Goal: Task Accomplishment & Management: Use online tool/utility

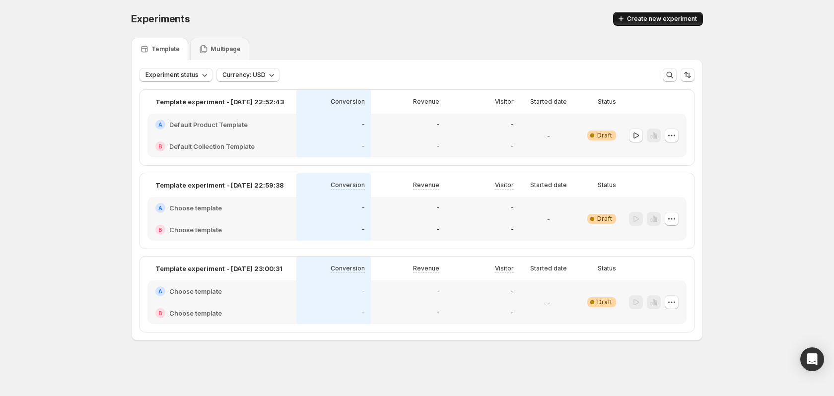
click at [668, 14] on button "Create new experiment" at bounding box center [658, 19] width 90 height 14
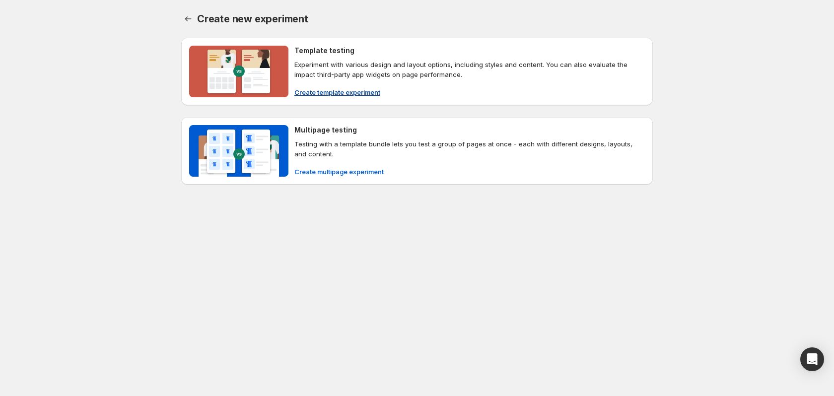
click at [342, 91] on span "Create template experiment" at bounding box center [337, 92] width 86 height 10
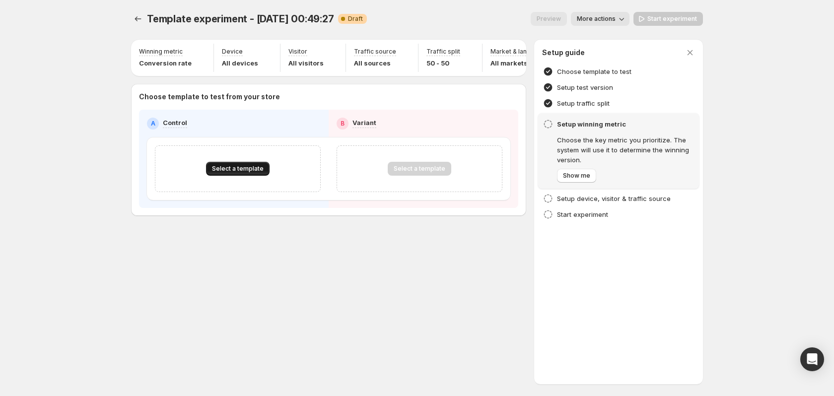
click at [248, 170] on span "Select a template" at bounding box center [238, 169] width 52 height 8
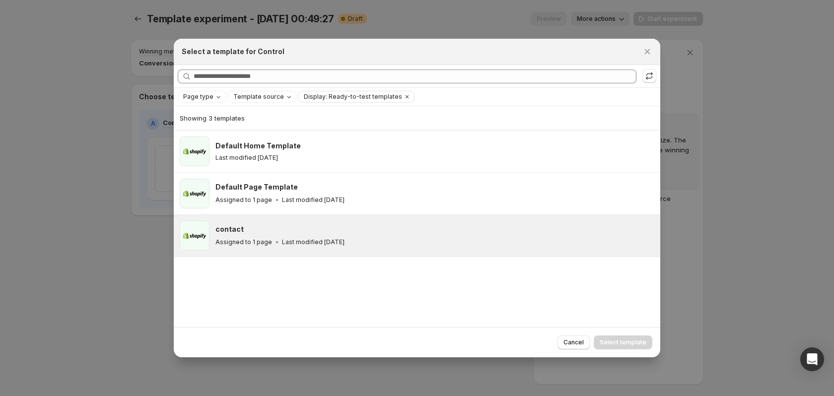
click at [442, 221] on div "contact Assigned to 1 page Last modified 9 months ago" at bounding box center [434, 236] width 439 height 30
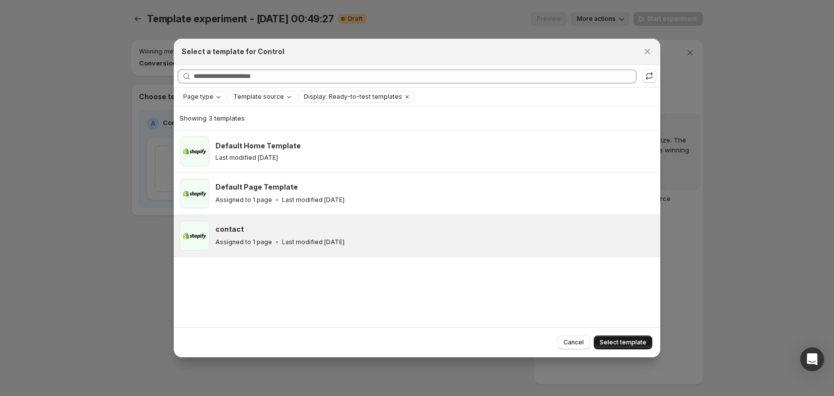
click at [625, 341] on span "Select template" at bounding box center [622, 342] width 47 height 8
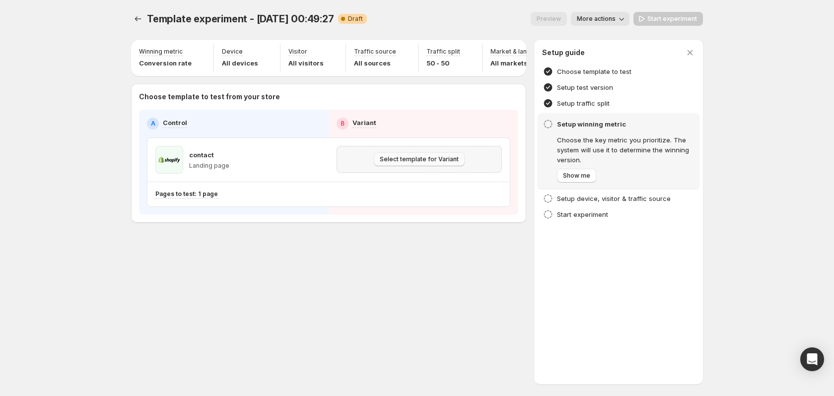
click at [441, 163] on span "Select template for Variant" at bounding box center [419, 159] width 79 height 8
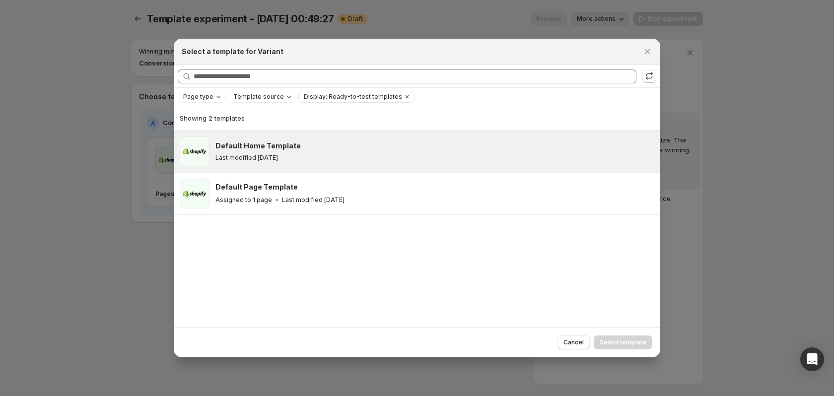
click at [388, 151] on div "Default Home Template" at bounding box center [433, 146] width 436 height 10
click at [622, 339] on span "Select template" at bounding box center [622, 342] width 47 height 8
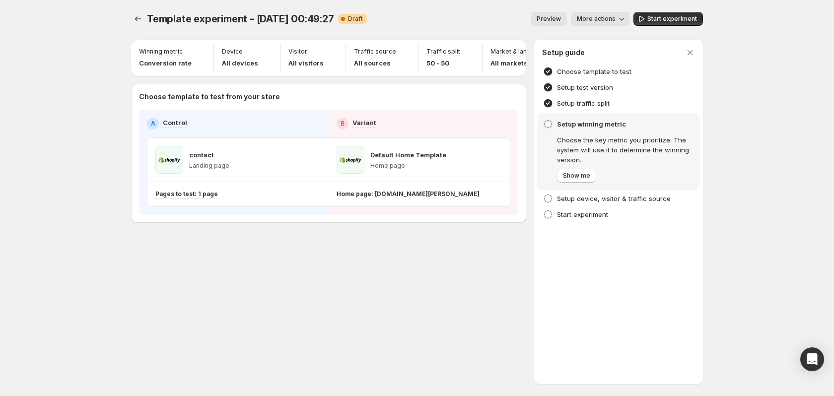
drag, startPoint x: 694, startPoint y: 54, endPoint x: 681, endPoint y: 55, distance: 13.4
click at [694, 54] on icon "button" at bounding box center [690, 53] width 10 height 10
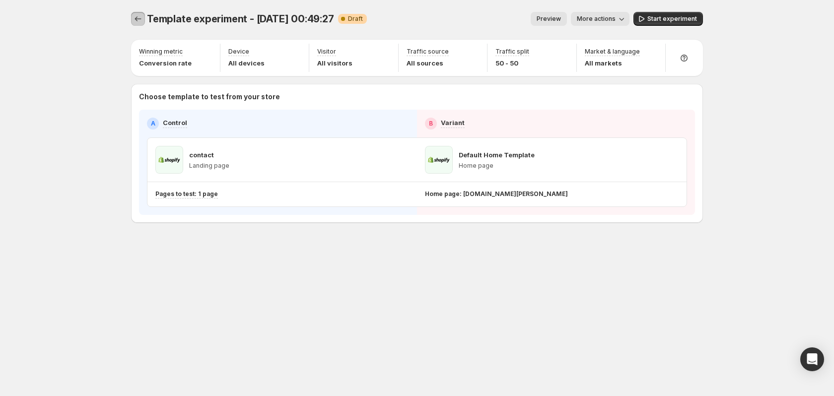
click at [139, 21] on icon "Experiments" at bounding box center [138, 19] width 10 height 10
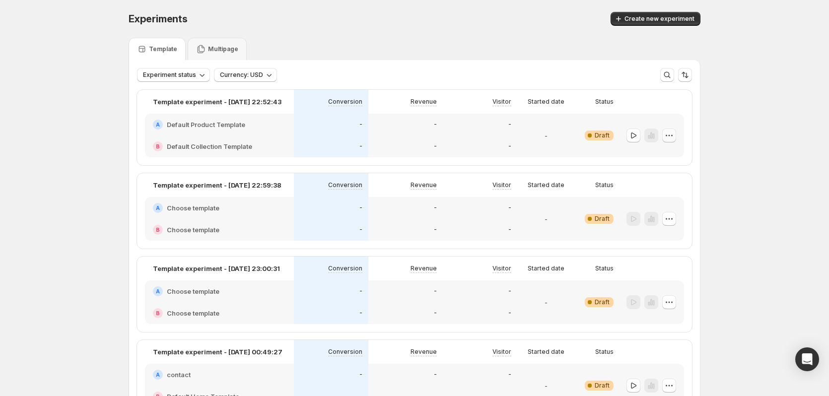
click at [672, 133] on icon "button" at bounding box center [669, 136] width 10 height 10
click at [674, 205] on span "Delete" at bounding box center [678, 207] width 48 height 10
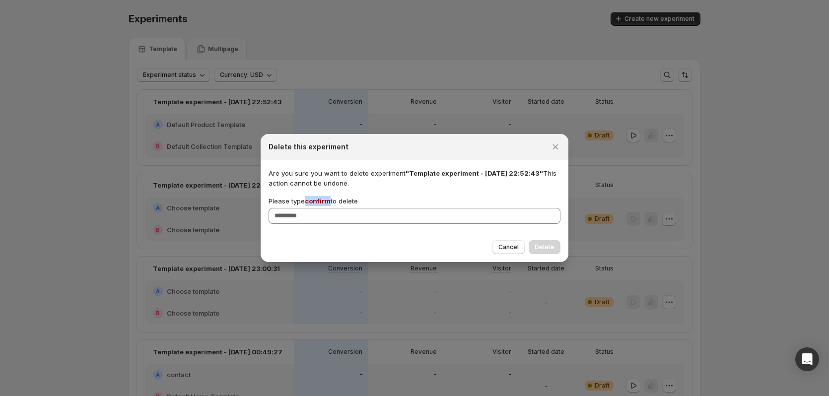
drag, startPoint x: 306, startPoint y: 200, endPoint x: 328, endPoint y: 202, distance: 22.9
click at [328, 202] on span "confirm" at bounding box center [318, 201] width 26 height 8
copy span "confirm"
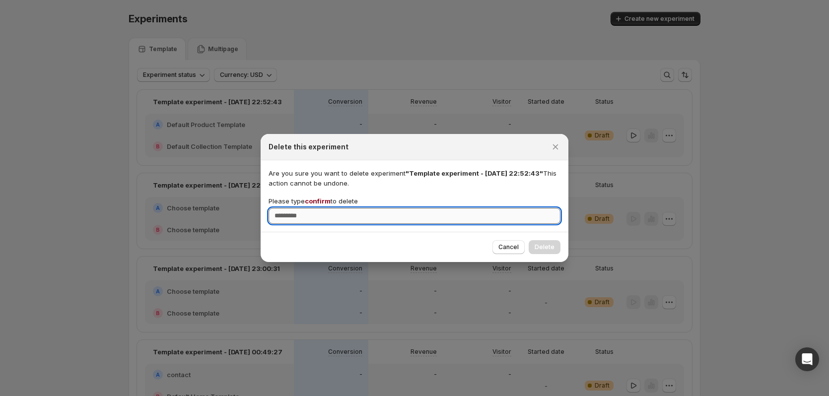
click at [335, 218] on input "Please type confirm to delete" at bounding box center [414, 216] width 292 height 16
paste input "*******"
type input "*******"
click at [545, 249] on span "Delete" at bounding box center [544, 247] width 20 height 8
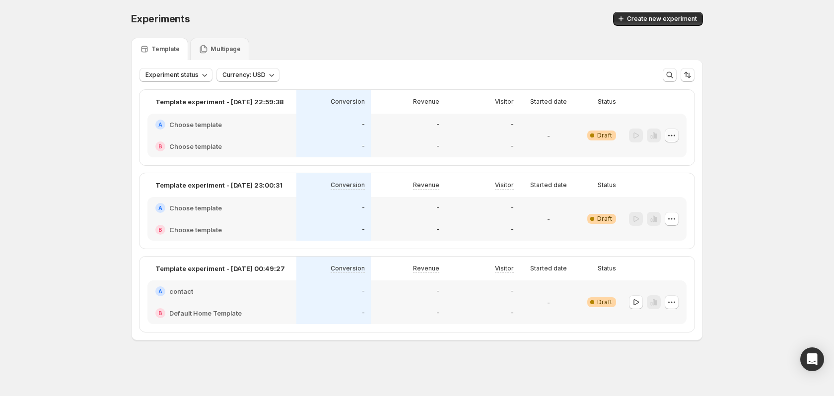
click at [671, 136] on icon "button" at bounding box center [671, 136] width 10 height 10
click at [662, 206] on span "Delete" at bounding box center [664, 207] width 20 height 8
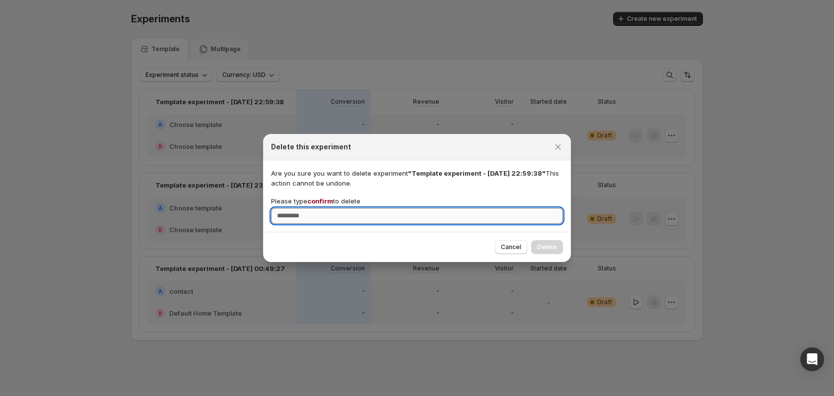
click at [352, 219] on input "Please type confirm to delete" at bounding box center [417, 216] width 292 height 16
type input "*******"
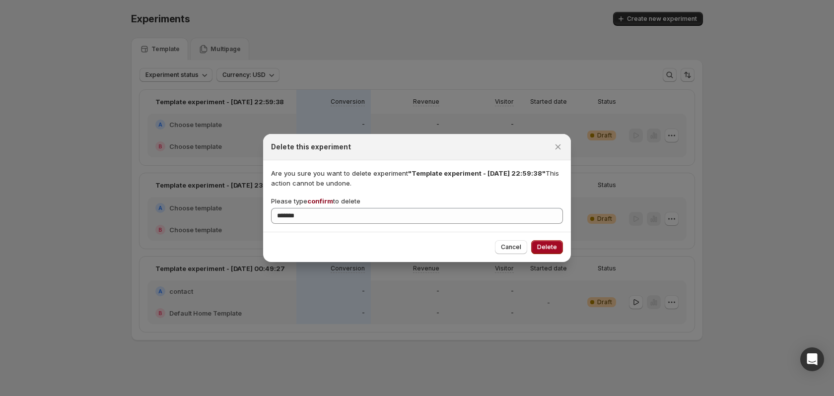
click at [532, 246] on button "Delete" at bounding box center [547, 247] width 32 height 14
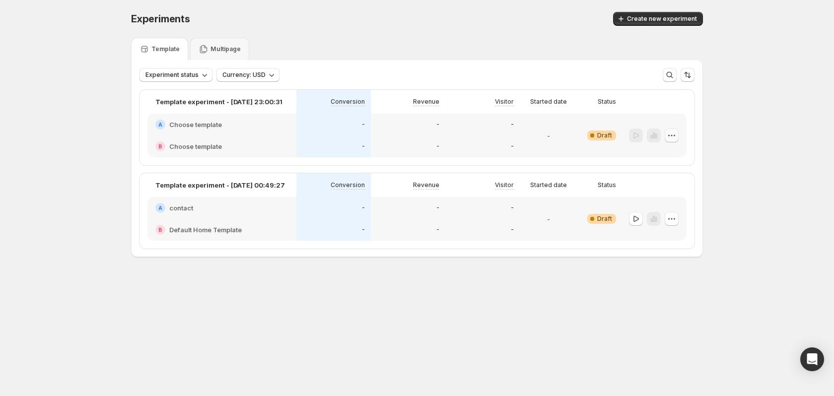
click at [670, 131] on icon "button" at bounding box center [671, 136] width 10 height 10
click at [656, 209] on span "Delete" at bounding box center [664, 207] width 20 height 8
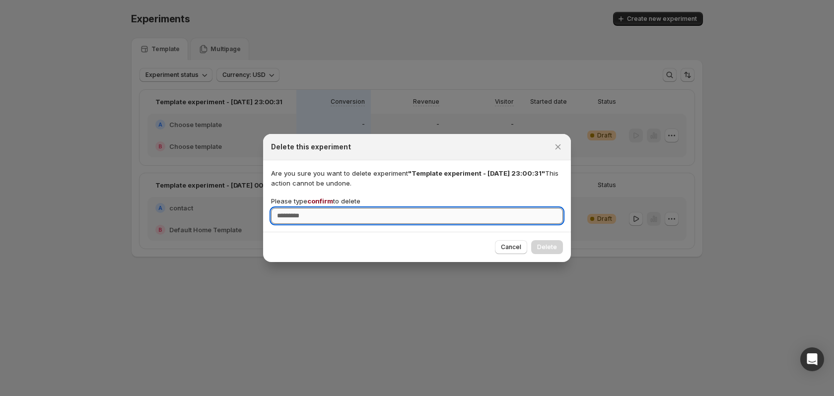
click at [304, 212] on input "Please type confirm to delete" at bounding box center [417, 216] width 292 height 16
type input "*******"
click at [542, 245] on span "Delete" at bounding box center [547, 247] width 20 height 8
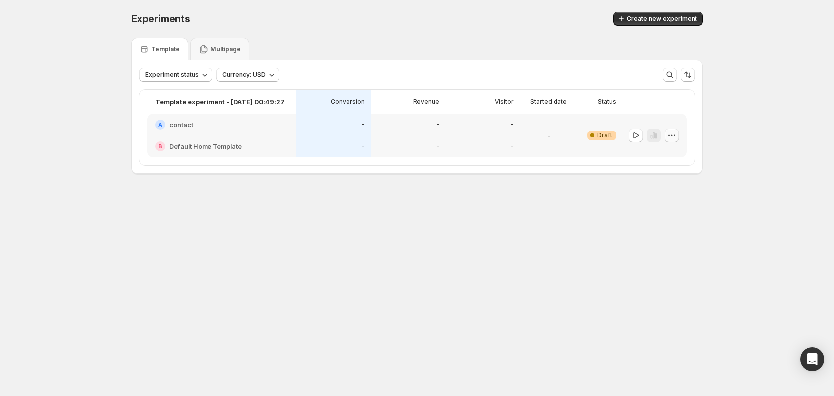
click at [671, 135] on icon "button" at bounding box center [671, 134] width 1 height 1
click at [655, 201] on button "Delete" at bounding box center [671, 207] width 67 height 16
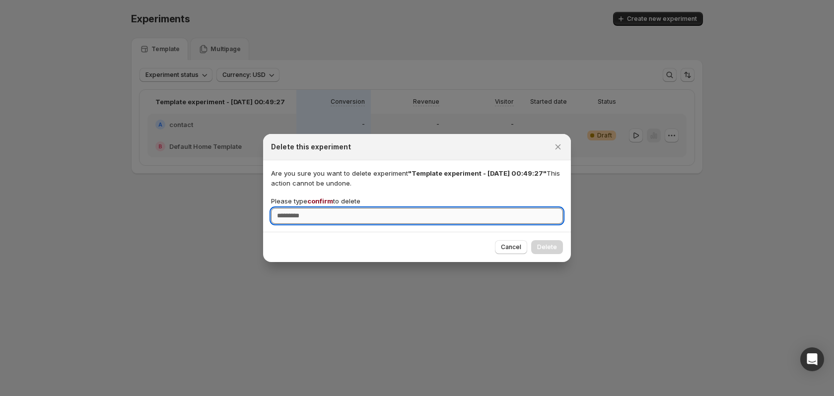
click at [322, 209] on input "Please type confirm to delete" at bounding box center [417, 216] width 292 height 16
type input "*******"
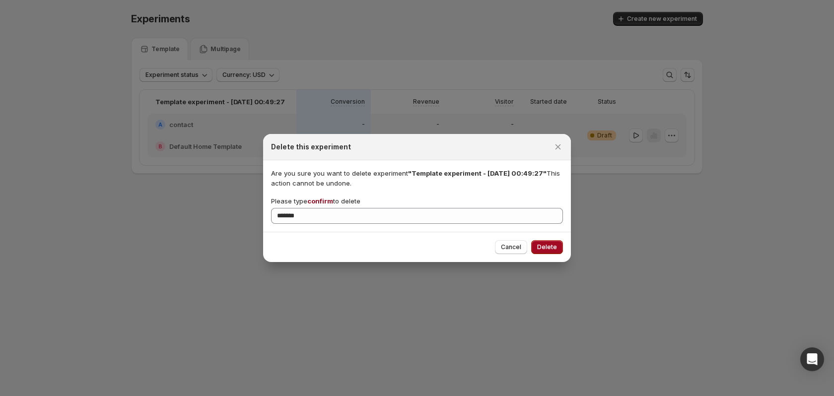
click at [540, 245] on span "Delete" at bounding box center [547, 247] width 20 height 8
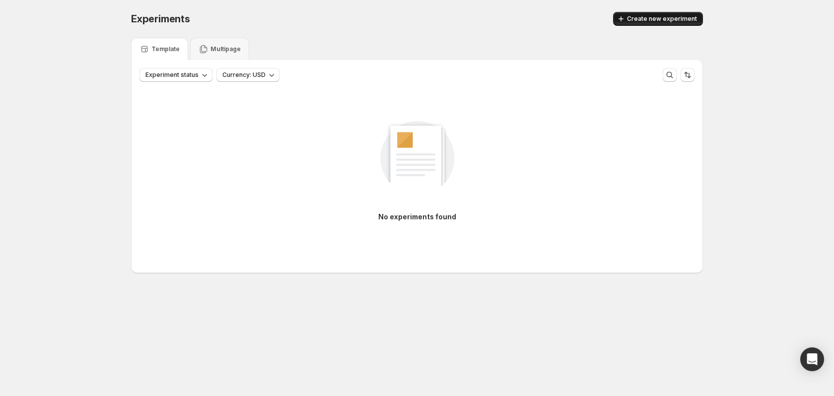
click at [651, 18] on span "Create new experiment" at bounding box center [662, 19] width 70 height 8
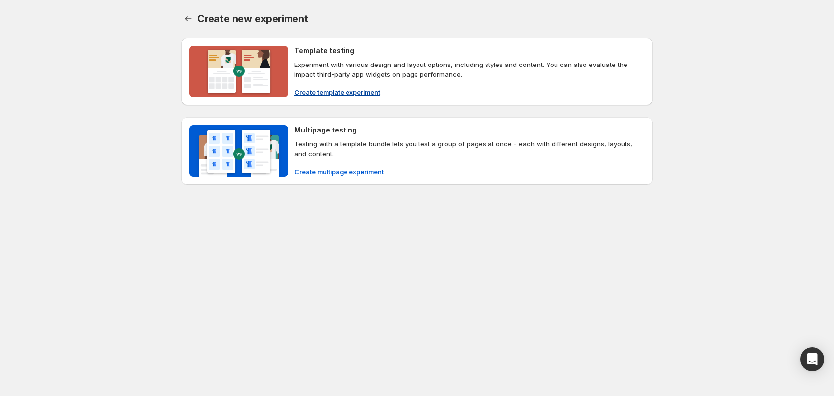
click at [345, 90] on span "Create template experiment" at bounding box center [337, 92] width 86 height 10
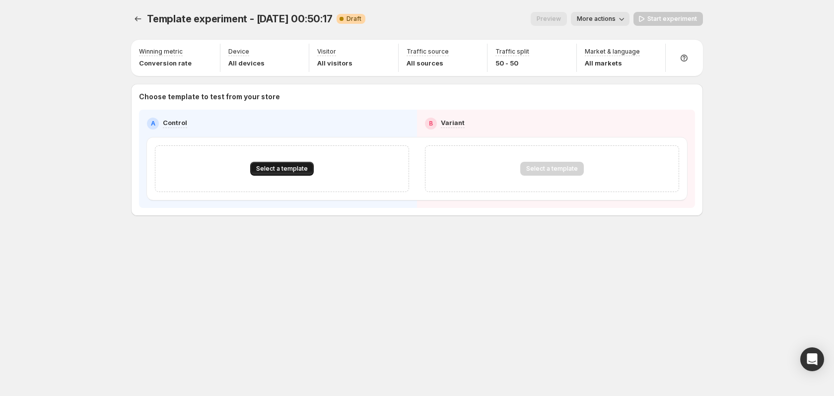
click at [294, 165] on span "Select a template" at bounding box center [282, 169] width 52 height 8
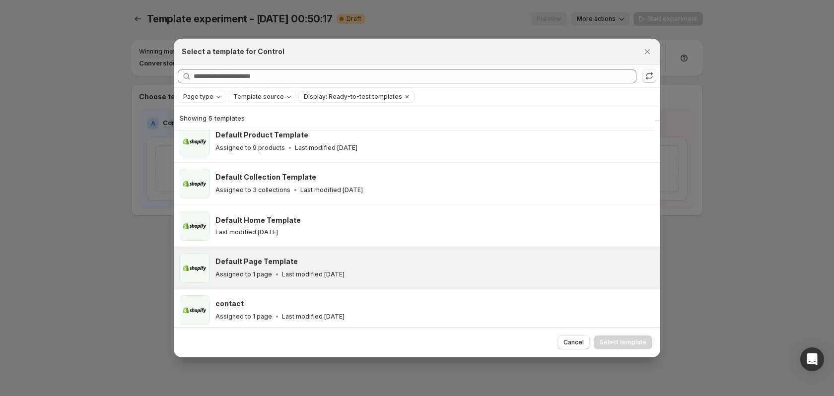
scroll to position [14, 0]
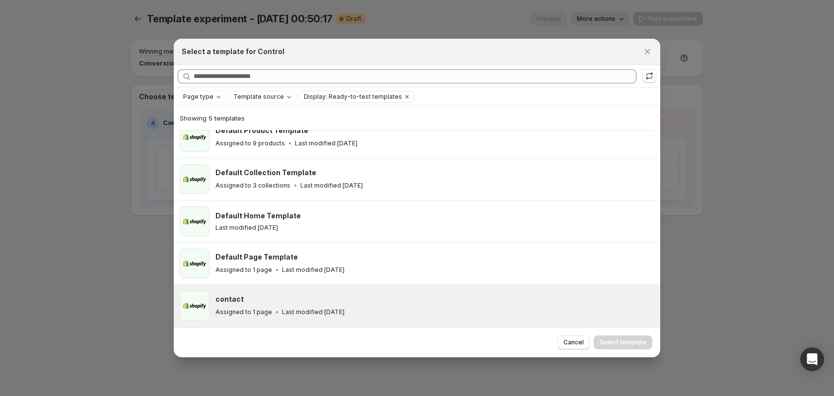
click at [408, 313] on div "Assigned to 1 page Last modified 9 months ago" at bounding box center [433, 312] width 436 height 10
click at [623, 343] on span "Select template" at bounding box center [622, 342] width 47 height 8
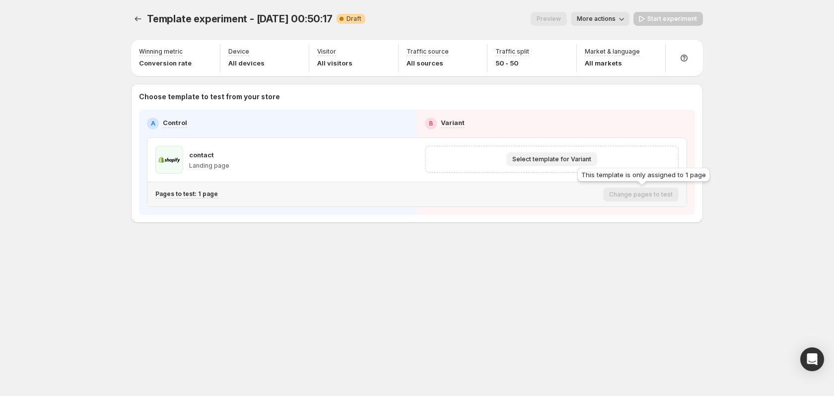
click at [588, 156] on span "Select template for Variant" at bounding box center [551, 159] width 79 height 8
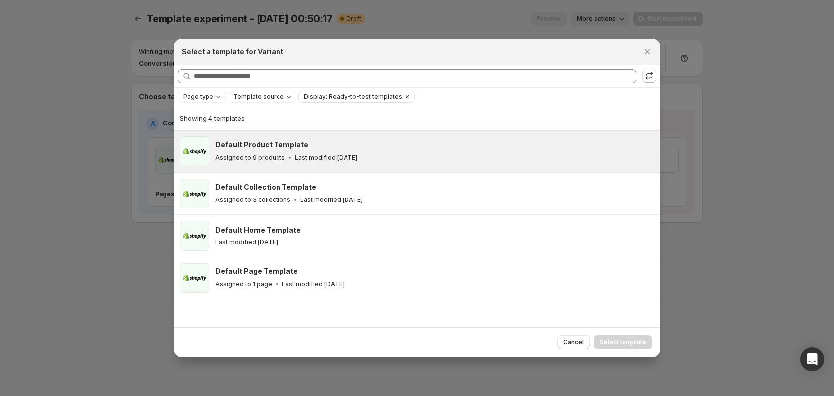
click at [444, 153] on div "Assigned to 9 products Last modified 2 months ago" at bounding box center [433, 158] width 436 height 10
click at [622, 338] on button "Select template" at bounding box center [622, 342] width 59 height 14
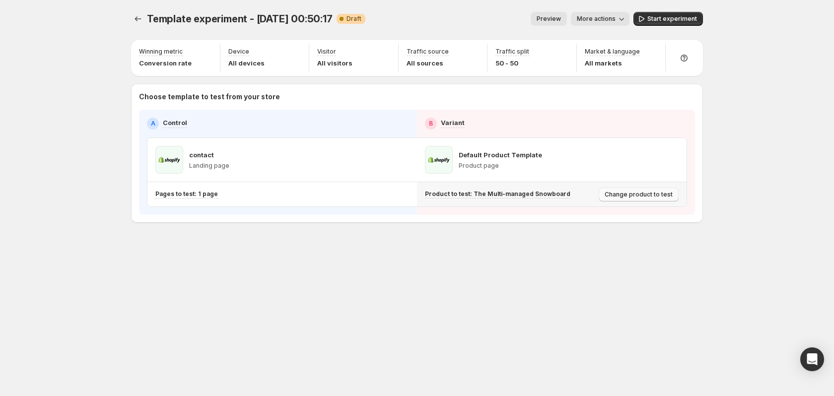
click at [635, 195] on span "Change product to test" at bounding box center [638, 195] width 68 height 8
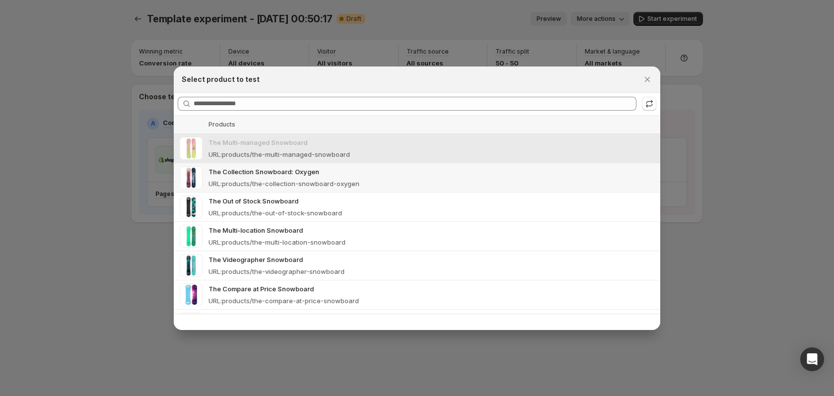
click at [369, 173] on p "The Collection Snowboard: Oxygen" at bounding box center [431, 172] width 446 height 10
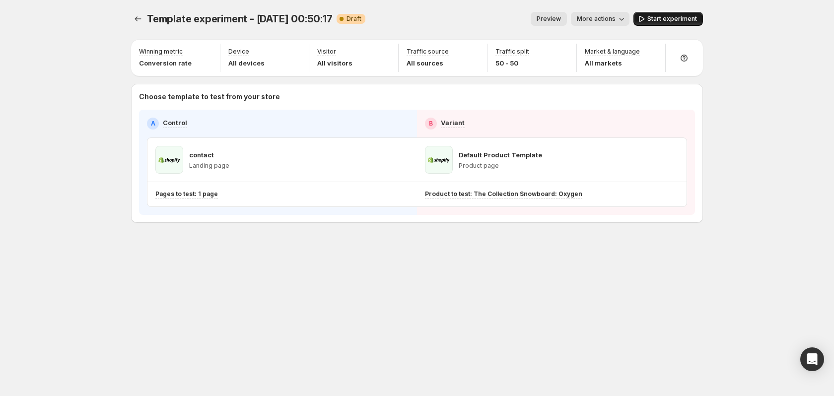
click at [670, 18] on span "Start experiment" at bounding box center [672, 19] width 50 height 8
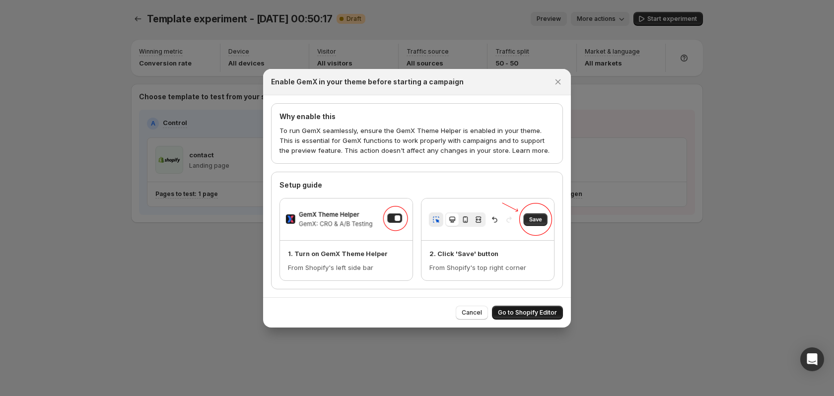
click at [536, 311] on span "Go to Shopify Editor" at bounding box center [527, 313] width 59 height 8
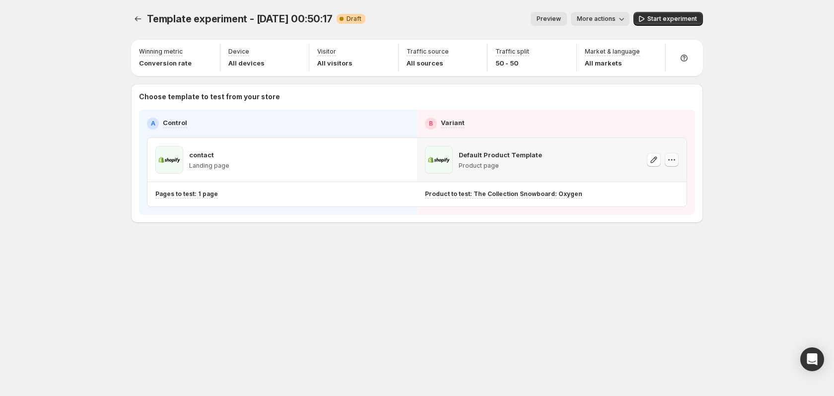
click at [669, 157] on icon "button" at bounding box center [671, 160] width 10 height 10
click at [771, 162] on div "Template experiment - Oct 15, 00:50:17. This page is ready Template experiment …" at bounding box center [417, 198] width 834 height 396
click at [625, 194] on span "Change product to test" at bounding box center [638, 195] width 68 height 8
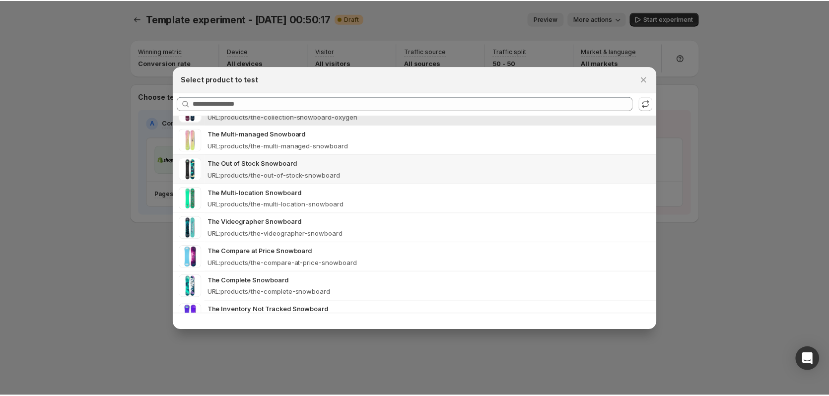
scroll to position [88, 0]
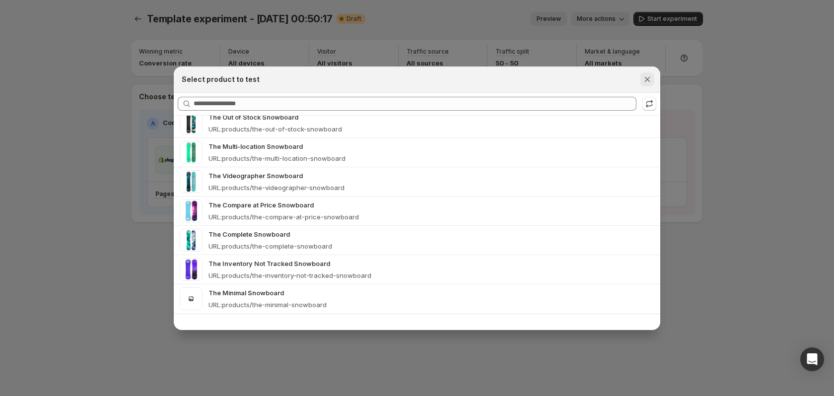
click at [644, 78] on icon "Close" at bounding box center [647, 79] width 10 height 10
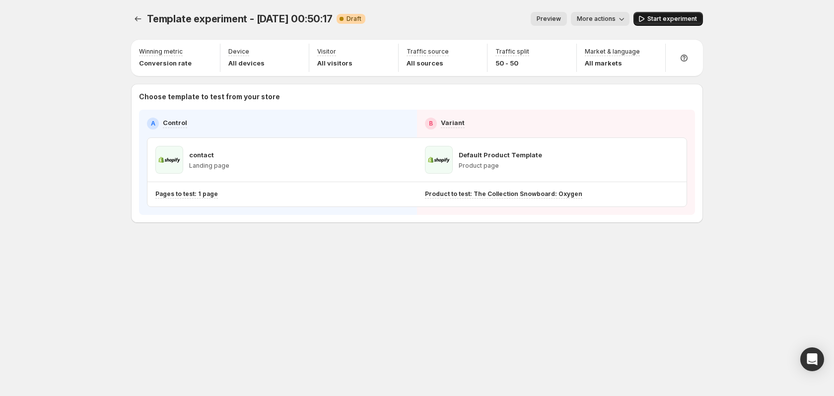
click at [646, 20] on icon "button" at bounding box center [641, 19] width 10 height 10
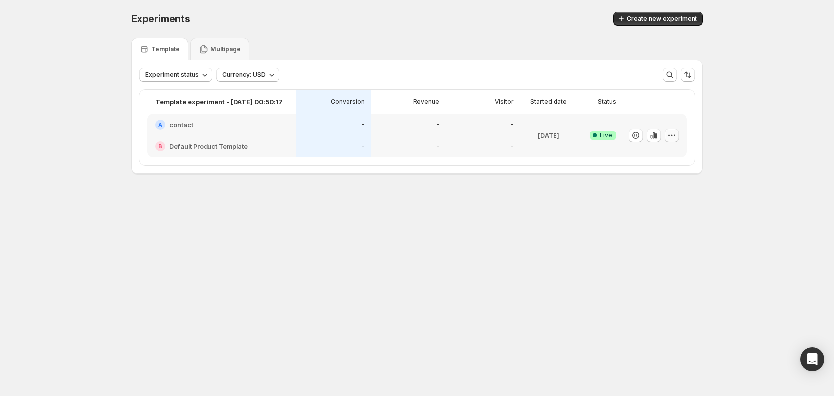
click at [674, 133] on icon "button" at bounding box center [671, 136] width 10 height 10
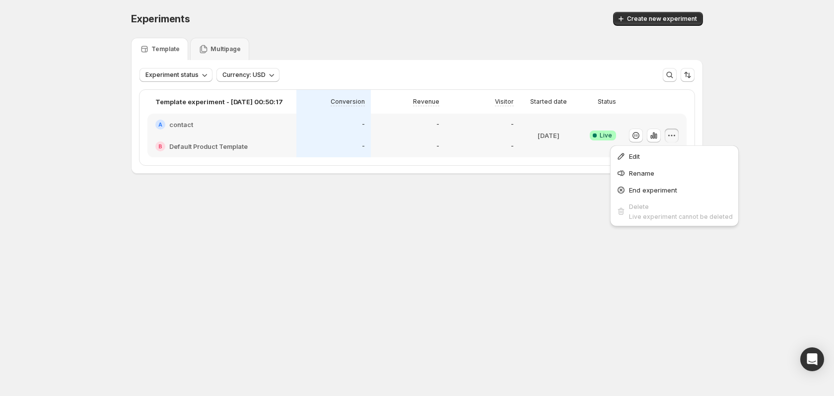
click at [718, 133] on div "Experiments. This page is ready Experiments Create new experiment Template Mult…" at bounding box center [417, 113] width 834 height 227
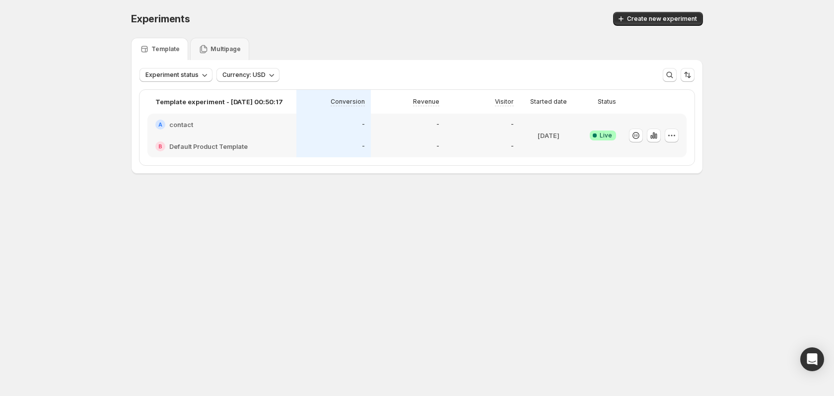
click at [262, 120] on div "A contact" at bounding box center [221, 125] width 133 height 10
click at [219, 45] on p "Multipage" at bounding box center [225, 49] width 30 height 8
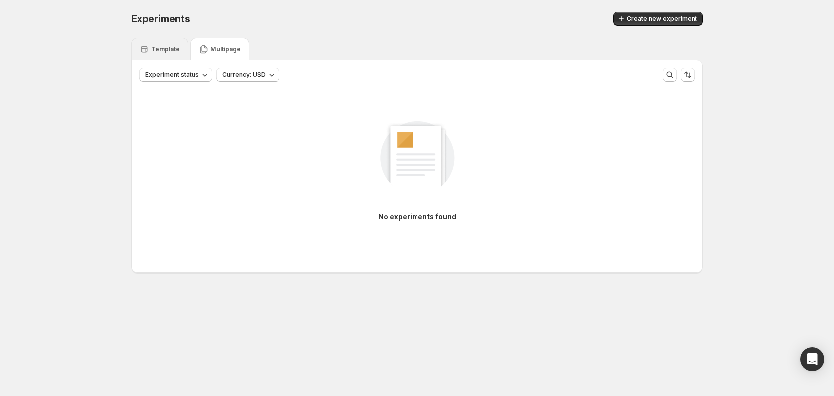
click at [160, 48] on p "Template" at bounding box center [165, 49] width 28 height 8
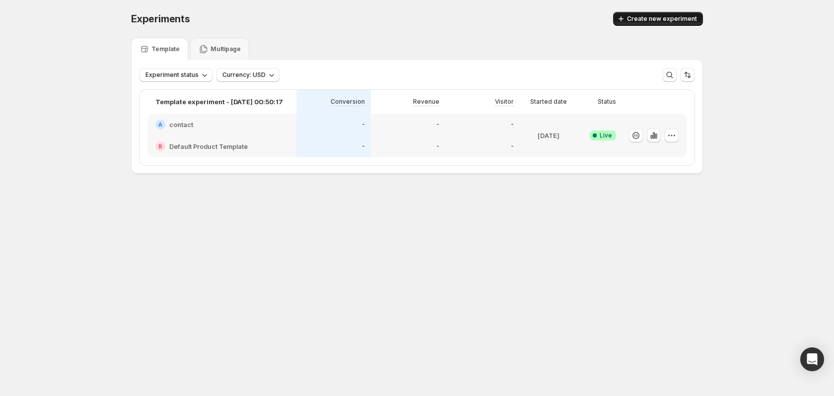
click at [654, 19] on span "Create new experiment" at bounding box center [662, 19] width 70 height 8
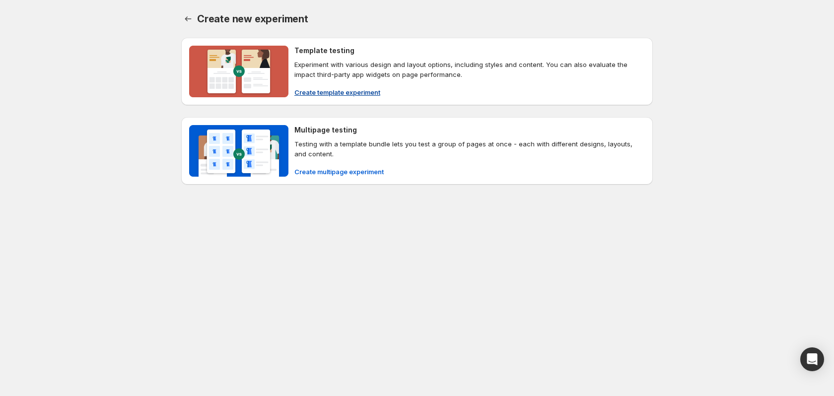
click at [351, 92] on span "Create template experiment" at bounding box center [337, 92] width 86 height 10
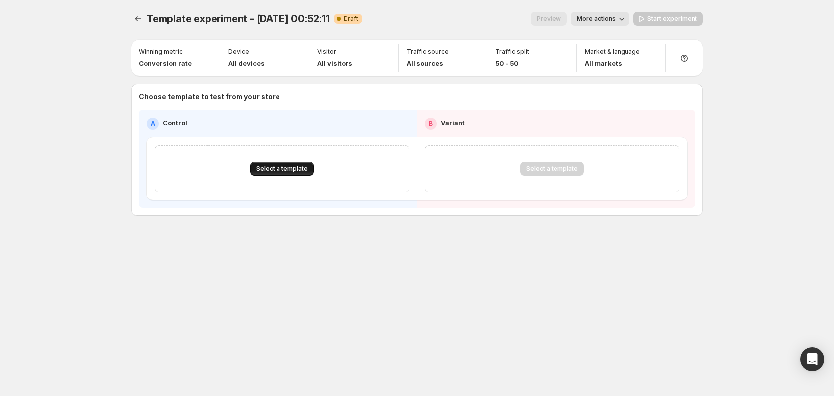
click at [285, 169] on span "Select a template" at bounding box center [282, 169] width 52 height 8
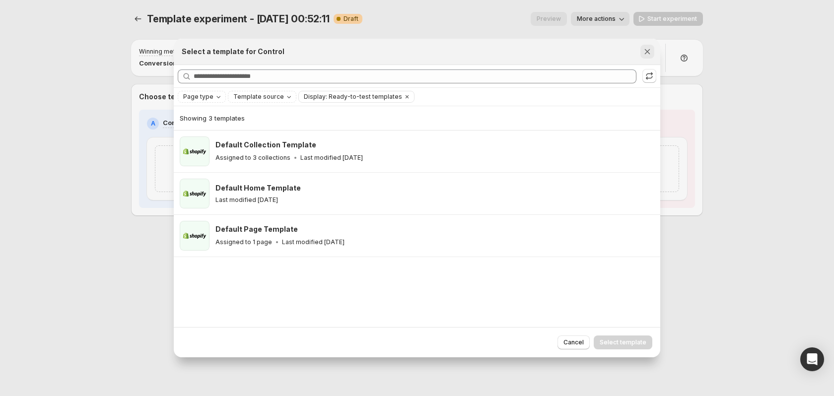
click at [647, 49] on icon "Close" at bounding box center [647, 52] width 10 height 10
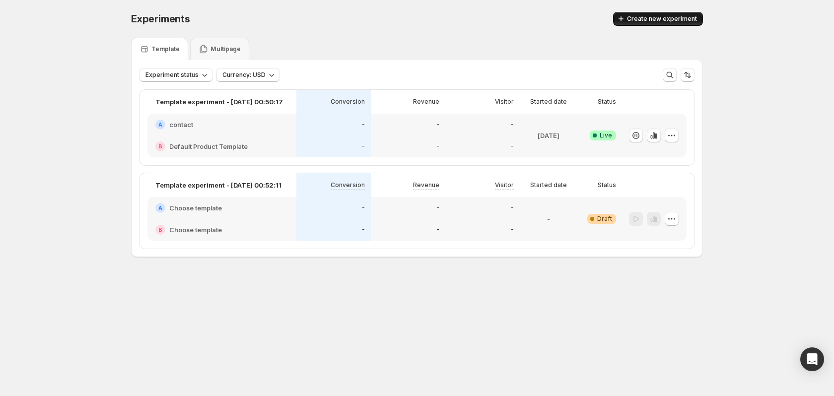
click at [669, 17] on span "Create new experiment" at bounding box center [662, 19] width 70 height 8
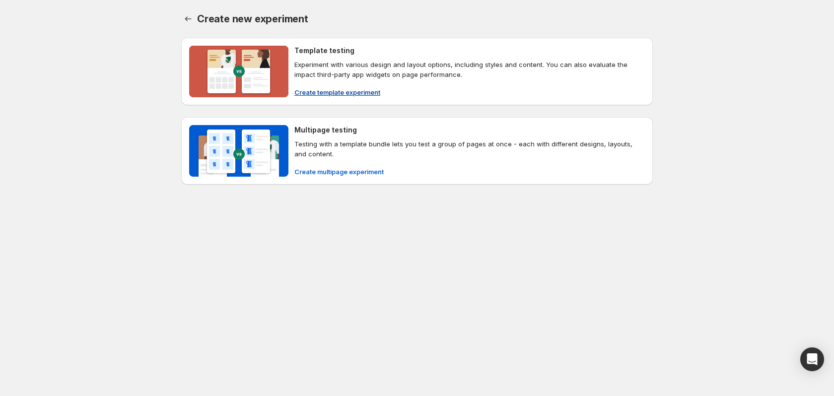
click at [353, 92] on span "Create template experiment" at bounding box center [337, 92] width 86 height 10
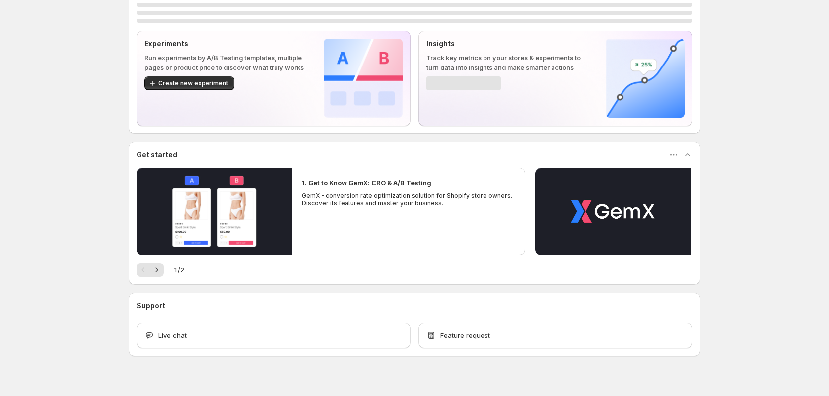
scroll to position [47, 0]
